Goal: Transaction & Acquisition: Purchase product/service

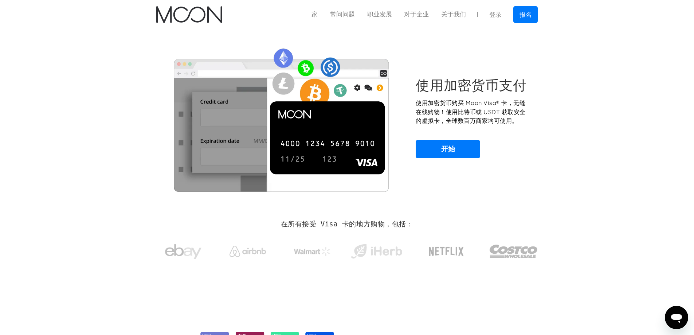
click at [428, 35] on div "使用加密货币支付 使用加密货币购买 Moon Visa® 卡，无缝在线购物！使用比特币或 USDT 获取安全的虚拟卡，全球数百万商家均可使用。 开始" at bounding box center [347, 117] width 382 height 177
click at [305, 18] on link "家" at bounding box center [314, 14] width 19 height 9
click at [451, 140] on link "开始" at bounding box center [448, 149] width 64 height 18
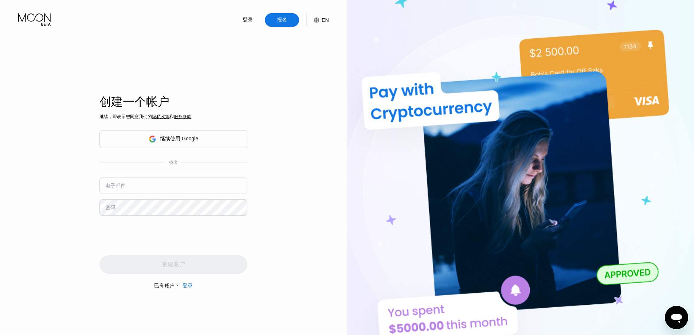
click at [201, 138] on div "继续使用 Google" at bounding box center [173, 139] width 148 height 18
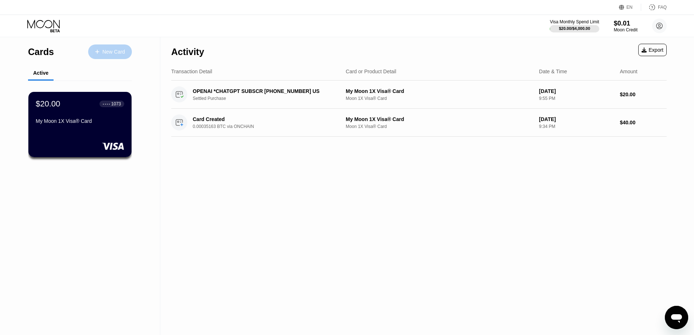
click at [103, 49] on div "New Card" at bounding box center [113, 52] width 23 height 6
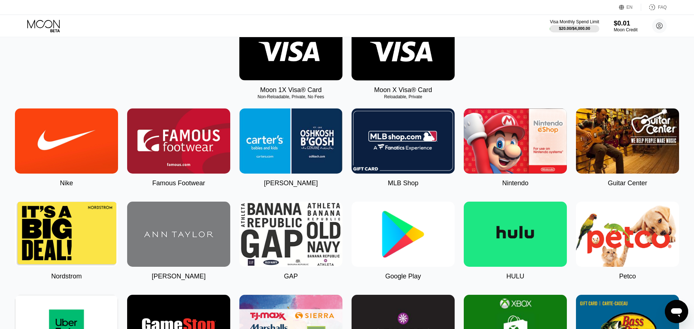
scroll to position [146, 0]
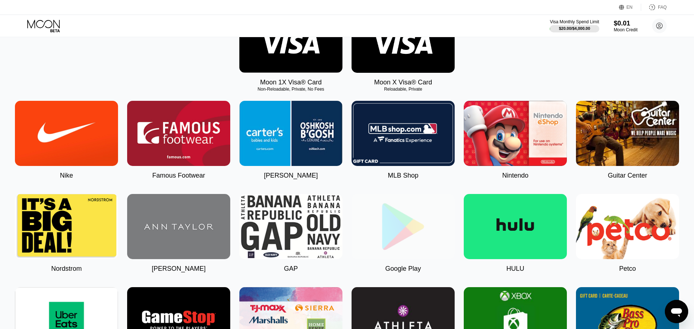
click at [418, 218] on img at bounding box center [403, 226] width 103 height 65
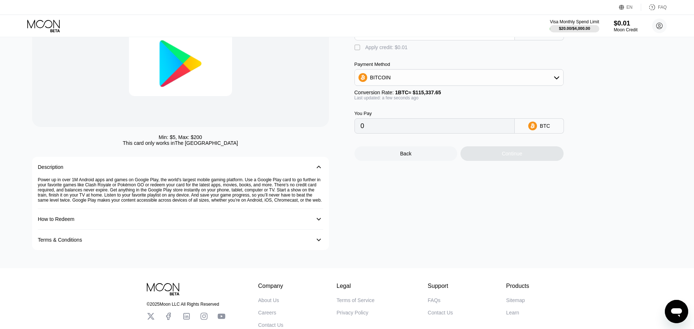
scroll to position [73, 0]
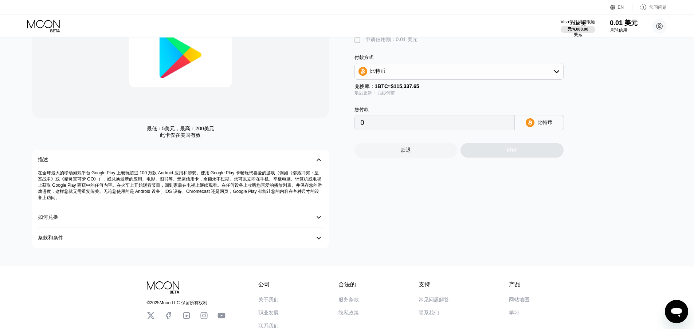
click at [401, 167] on div "Google Play 卡金额 美元  申请信用额：0.01 美元 付款方式 比特币 兑换率： 1 BTC ≈ $115,337.65 最后更新： 几秒钟前…" at bounding box center [512, 120] width 315 height 258
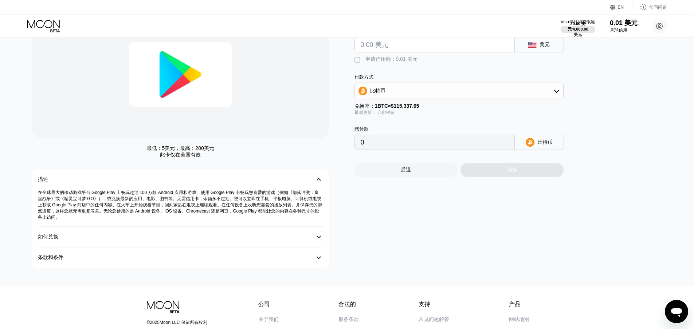
scroll to position [36, 0]
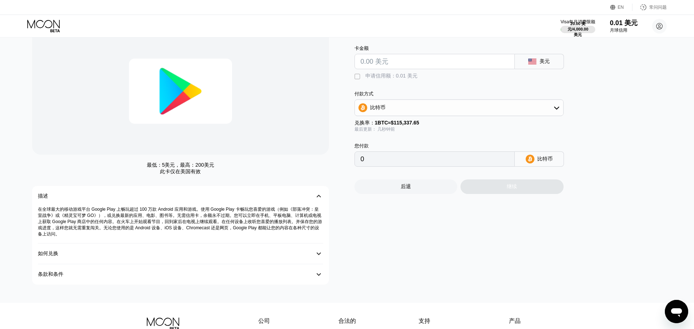
click at [301, 262] on div "如何兑换 󰅀" at bounding box center [180, 254] width 285 height 21
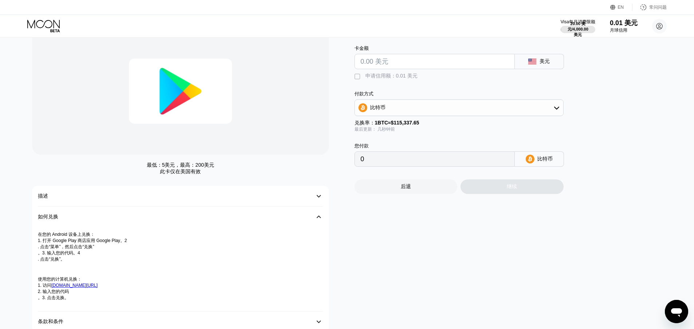
click at [290, 218] on div "如何兑换" at bounding box center [173, 217] width 271 height 7
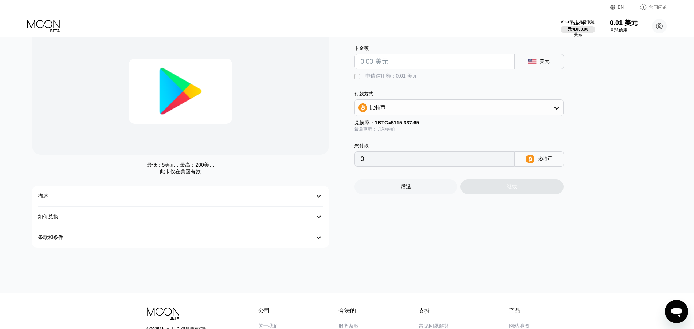
click at [616, 122] on div "Google Play 卡金额 美元  申请信用额：0.01 美元 付款方式 比特币 兑换率： 1 BTC ≈ $115,337.65 最后更新： 几秒钟前…" at bounding box center [512, 137] width 315 height 221
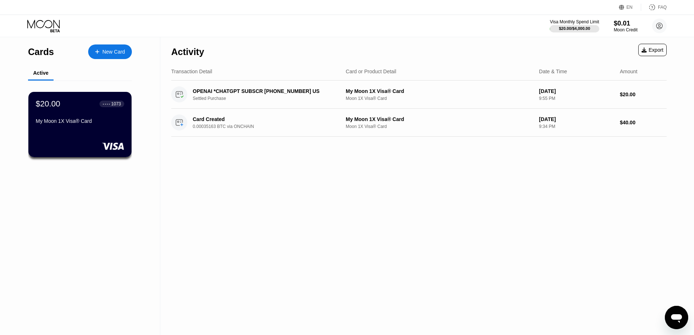
click at [108, 52] on div "New Card" at bounding box center [113, 52] width 23 height 6
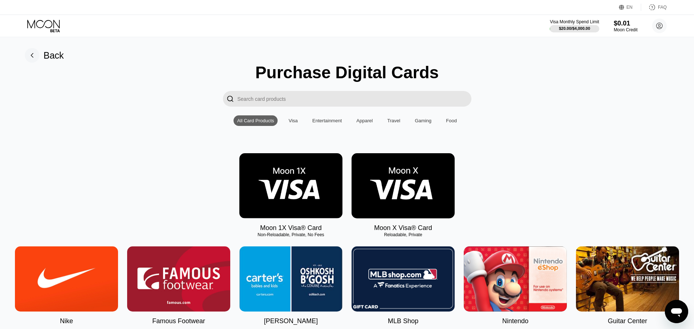
click at [411, 197] on img at bounding box center [403, 185] width 103 height 65
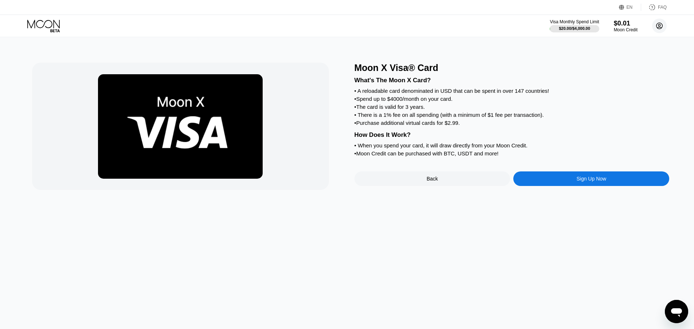
click at [657, 27] on circle at bounding box center [659, 26] width 15 height 15
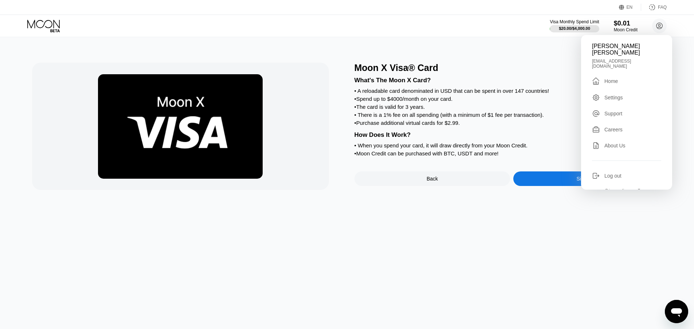
click at [373, 117] on div "What's The Moon X Card? • A reloadable card denominated in USD that can be spen…" at bounding box center [512, 115] width 315 height 85
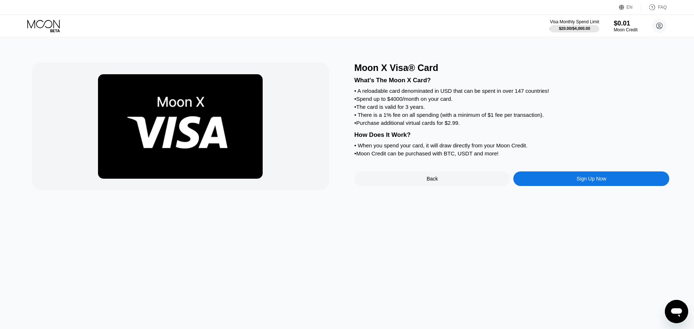
click at [619, 11] on div "EN Language Select an item Save FAQ" at bounding box center [347, 7] width 694 height 15
click at [625, 10] on div "EN" at bounding box center [622, 7] width 7 height 7
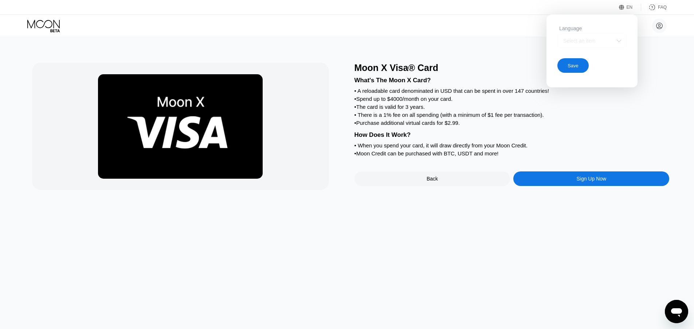
click at [607, 43] on div "Select an item" at bounding box center [586, 41] width 50 height 6
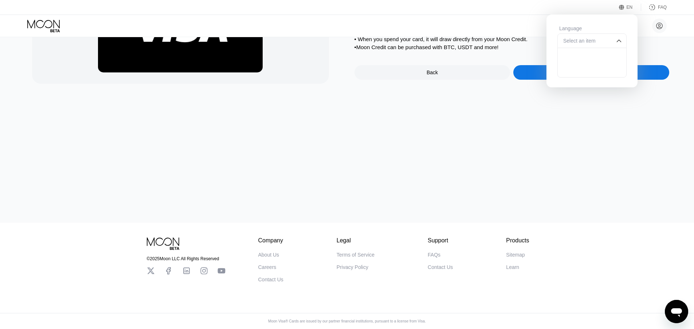
scroll to position [109, 0]
click at [668, 38] on div "What's The Moon X Card? • A reloadable card denominated in USD that can be spen…" at bounding box center [512, 9] width 315 height 85
click at [592, 43] on div "Select an item" at bounding box center [586, 41] width 50 height 6
click at [579, 66] on div "Save" at bounding box center [572, 65] width 31 height 15
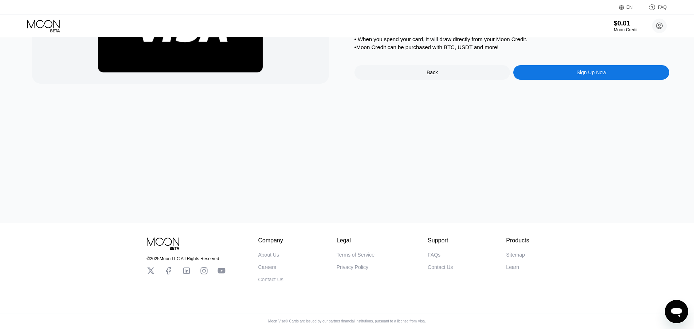
click at [626, 5] on div "EN" at bounding box center [622, 7] width 7 height 7
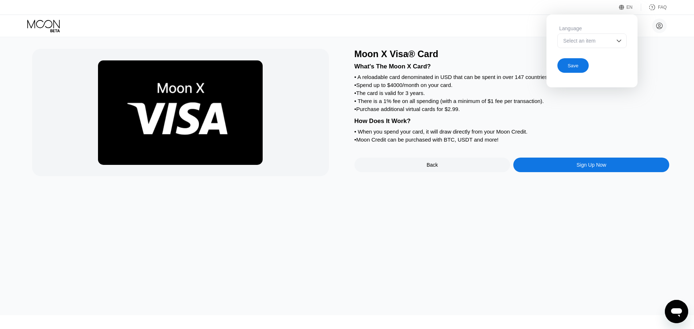
scroll to position [0, 0]
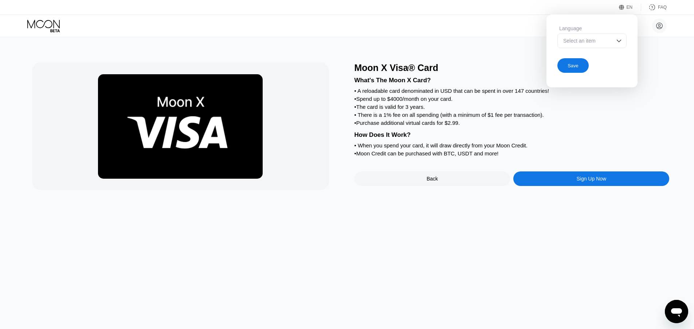
click at [615, 43] on div "Select an item" at bounding box center [591, 41] width 69 height 15
click at [649, 66] on div "Moon X Visa® Card" at bounding box center [512, 68] width 315 height 11
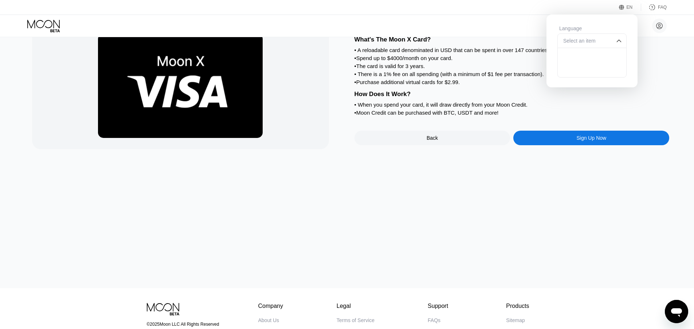
scroll to position [109, 0]
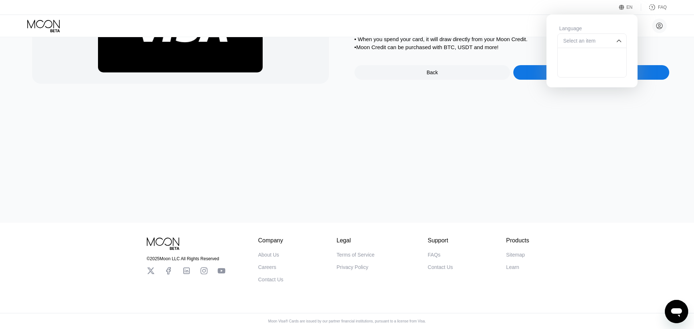
click at [653, 71] on div "Moon X Visa® Card What's The Moon X Card? • A reloadable card denominated in US…" at bounding box center [512, 20] width 315 height 128
click at [562, 140] on div "Moon X Visa® Card What's The Moon X Card? • A reloadable card denominated in US…" at bounding box center [347, 77] width 700 height 292
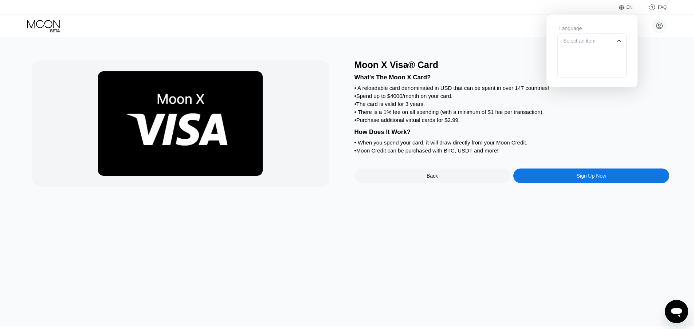
scroll to position [0, 0]
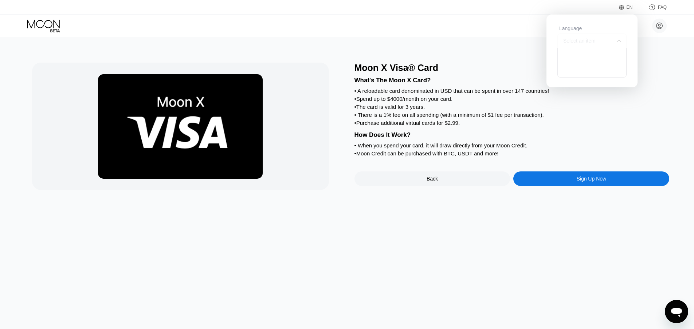
click at [617, 44] on img at bounding box center [618, 40] width 7 height 7
click at [672, 78] on div "Moon X Visa® Card What's The Moon X Card? • A reloadable card denominated in US…" at bounding box center [347, 183] width 700 height 292
click at [647, 83] on div "What's The Moon X Card?" at bounding box center [512, 80] width 315 height 7
click at [583, 68] on div "Save" at bounding box center [572, 65] width 31 height 15
click at [655, 98] on div "What's The Moon X Card? • A reloadable card denominated in USD that can be spen…" at bounding box center [512, 115] width 315 height 85
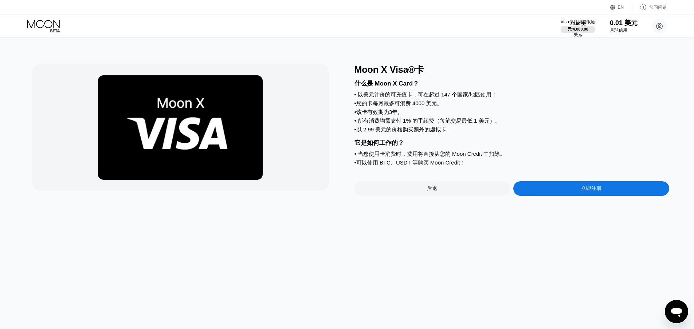
click at [575, 98] on div "• 以美元计价的可充值卡，可在超过 147 个国家/地区使用！" at bounding box center [512, 94] width 315 height 7
click at [463, 269] on div "Moon X Visa®卡 什么是 Moon X Card？ • 以美元计价的可充值卡，可在超过 147 个国家/地区使用！ • 您的卡每月最多可消费 400…" at bounding box center [347, 183] width 700 height 291
click at [366, 133] on font "以 2.99 美元的价格购买额外的虚拟卡。" at bounding box center [404, 129] width 96 height 6
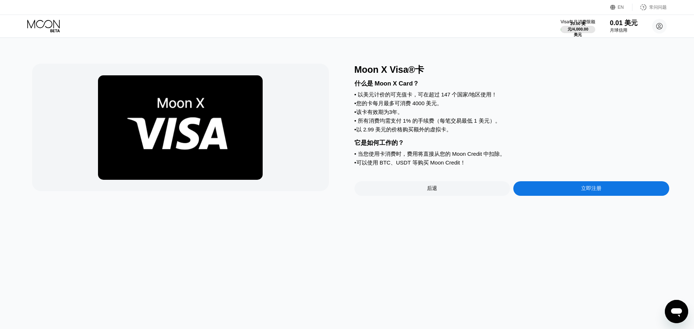
click at [422, 157] on font "当您使用卡消费时，费用将直接从您的 Moon Credit 中扣除。" at bounding box center [432, 154] width 148 height 6
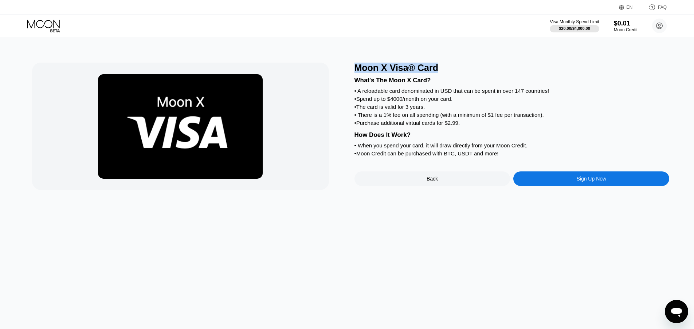
drag, startPoint x: 456, startPoint y: 64, endPoint x: 353, endPoint y: 62, distance: 103.1
click at [353, 62] on div "Moon X Visa® Card What's The Moon X Card? • A reloadable card denominated in US…" at bounding box center [347, 183] width 700 height 292
copy div "Moon X Visa® Card"
